Goal: Information Seeking & Learning: Understand process/instructions

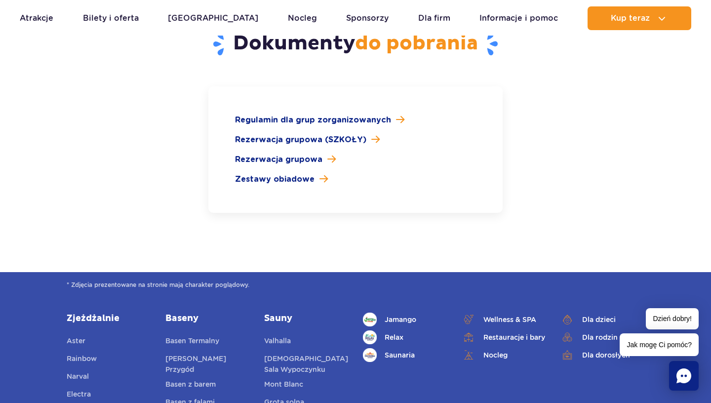
scroll to position [1504, 0]
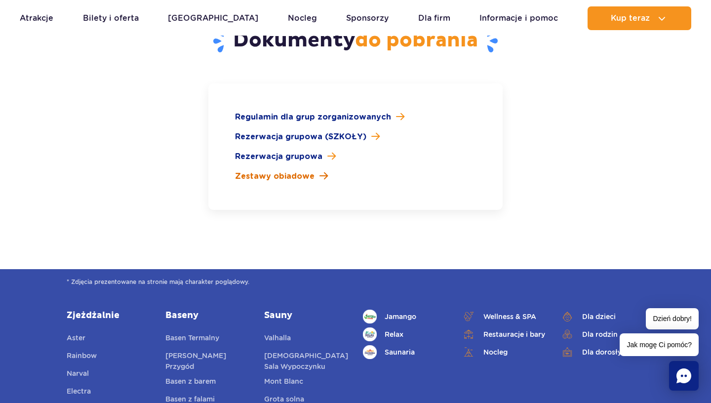
click at [320, 171] on span at bounding box center [323, 175] width 8 height 9
click at [296, 151] on span "Rezerwacja grupowa" at bounding box center [278, 157] width 87 height 12
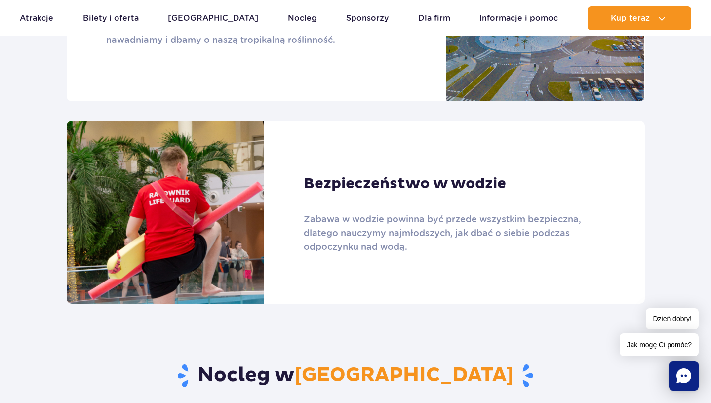
scroll to position [686, 0]
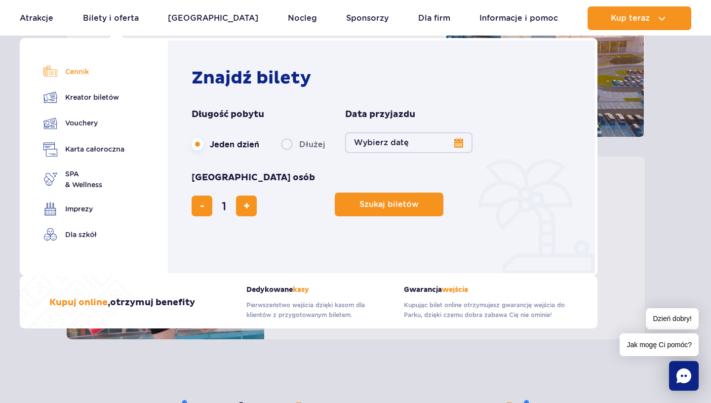
click at [77, 75] on link "Cennik" at bounding box center [83, 72] width 81 height 14
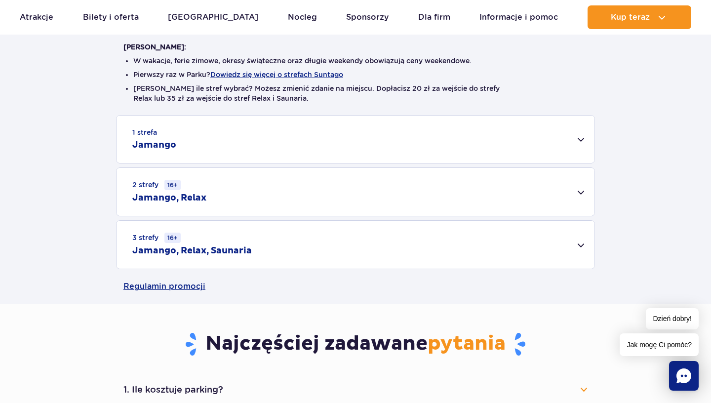
scroll to position [251, 0]
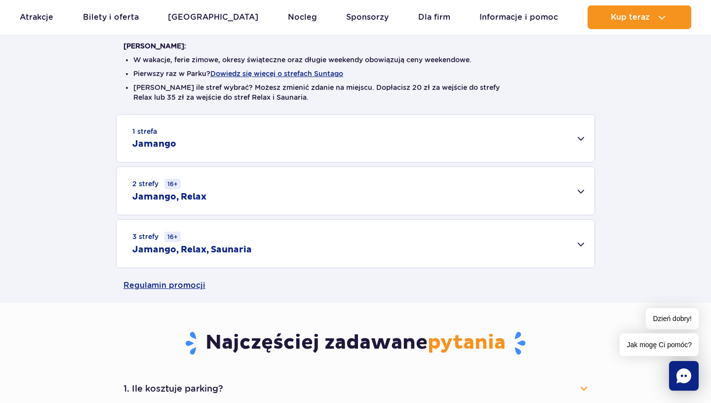
click at [200, 149] on div "1 strefa Jamango" at bounding box center [355, 138] width 478 height 47
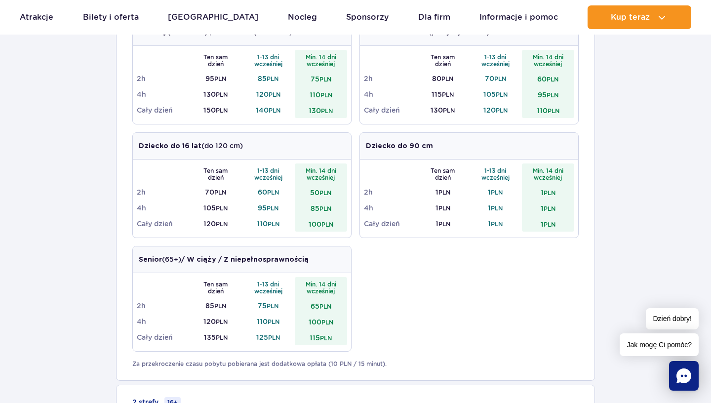
scroll to position [392, 0]
